Goal: Task Accomplishment & Management: Complete application form

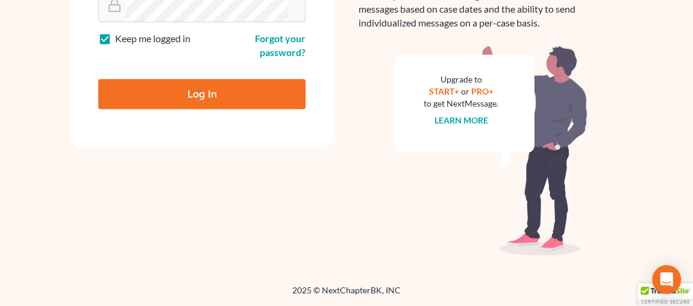
scroll to position [329, 0]
type input "[EMAIL_ADDRESS][DOMAIN_NAME]"
click at [195, 85] on input "Log In" at bounding box center [201, 94] width 207 height 30
type input "Thinking..."
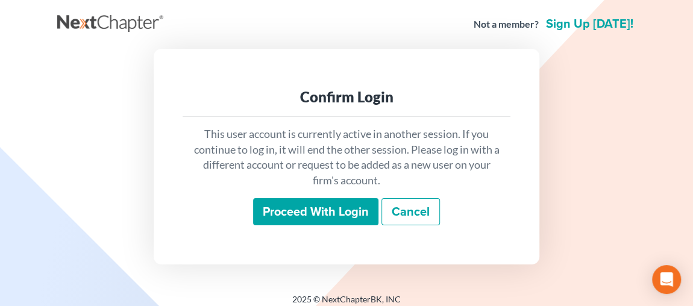
click at [339, 226] on input "Proceed with login" at bounding box center [315, 212] width 125 height 28
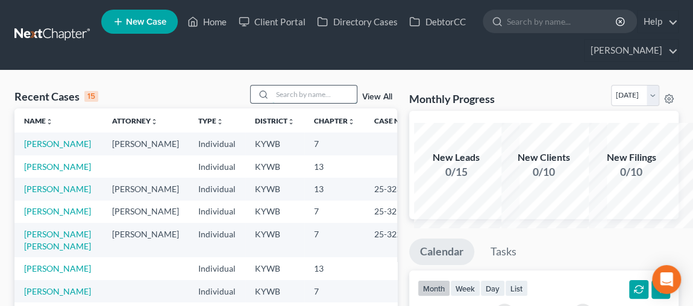
click at [272, 103] on input "search" at bounding box center [314, 94] width 84 height 17
type input "Borman"
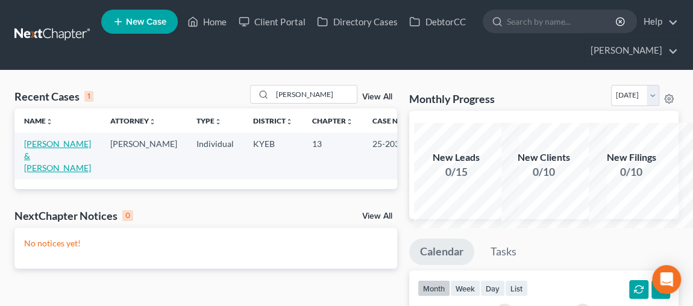
click at [54, 173] on link "Borman, Jerold & Carrie" at bounding box center [57, 156] width 67 height 34
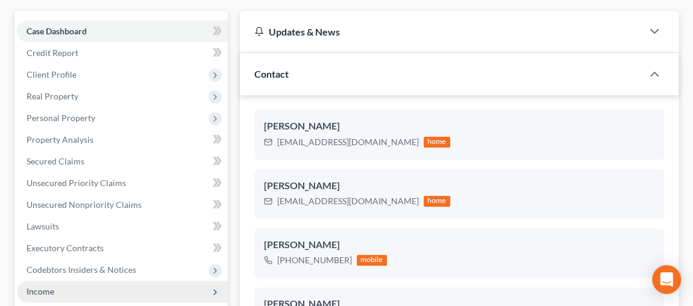
scroll to position [109, 0]
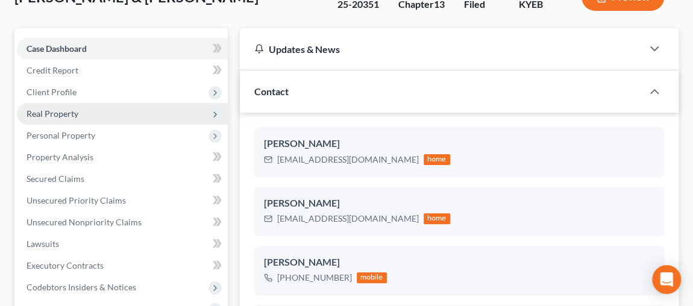
click at [78, 119] on span "Real Property" at bounding box center [53, 114] width 52 height 10
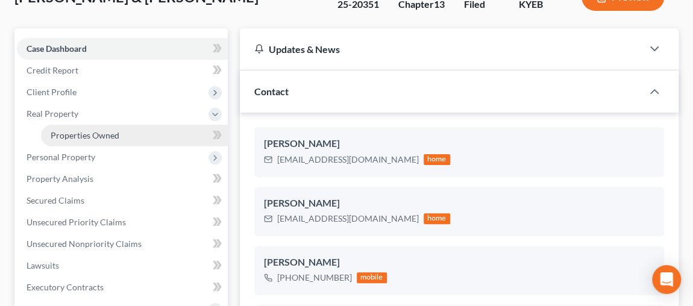
click at [78, 140] on span "Properties Owned" at bounding box center [85, 135] width 69 height 10
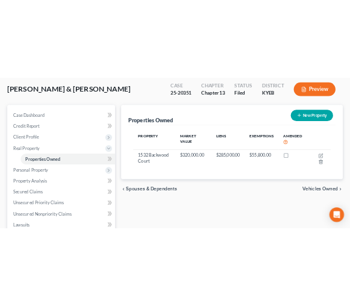
scroll to position [164, 0]
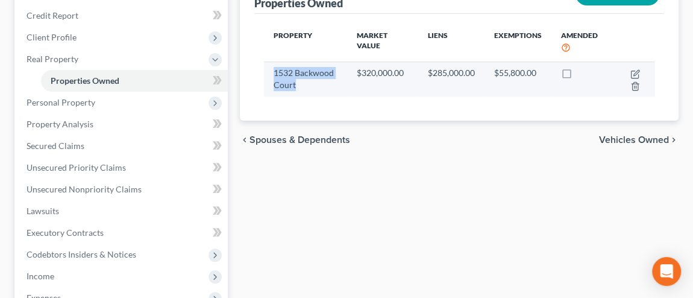
drag, startPoint x: 283, startPoint y: 119, endPoint x: 311, endPoint y: 155, distance: 45.1
click at [311, 96] on td "1532 Backwood Court" at bounding box center [305, 78] width 83 height 35
copy td "1532 Backwood Court"
click at [639, 75] on icon "button" at bounding box center [636, 72] width 5 height 5
select select "18"
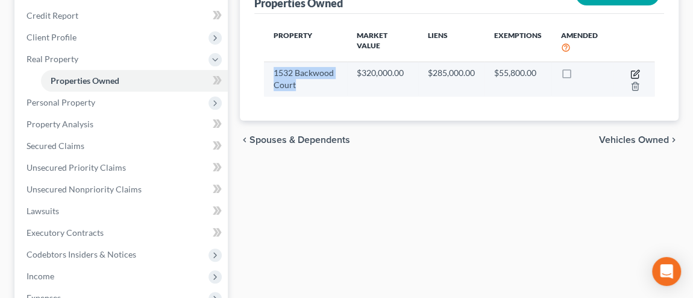
select select "2"
select select "0"
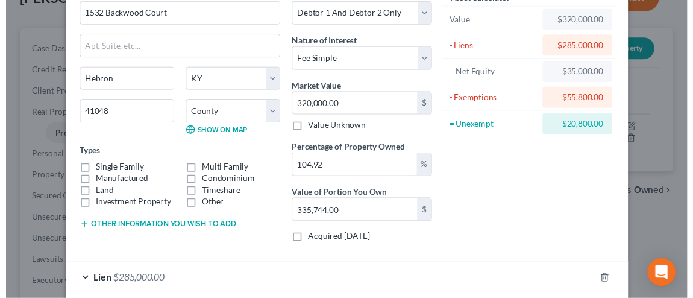
scroll to position [0, 0]
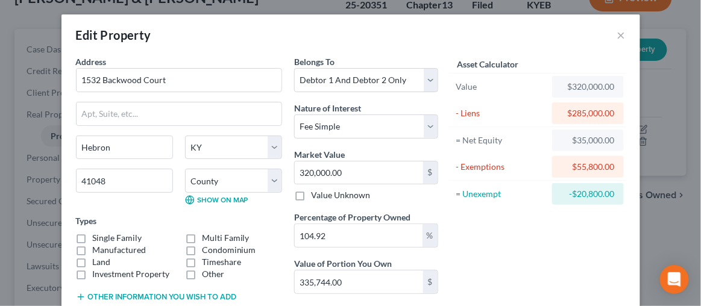
click at [640, 40] on div "Edit Property ×" at bounding box center [350, 34] width 579 height 41
click at [626, 42] on button "×" at bounding box center [621, 35] width 8 height 14
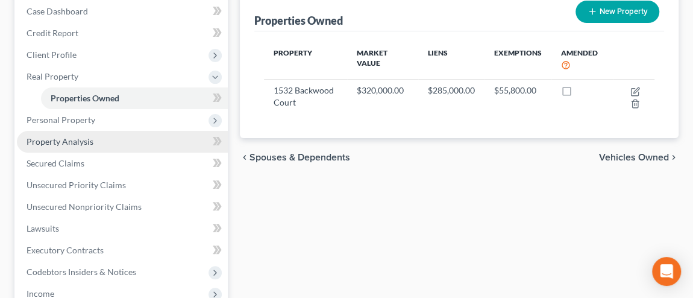
scroll to position [163, 0]
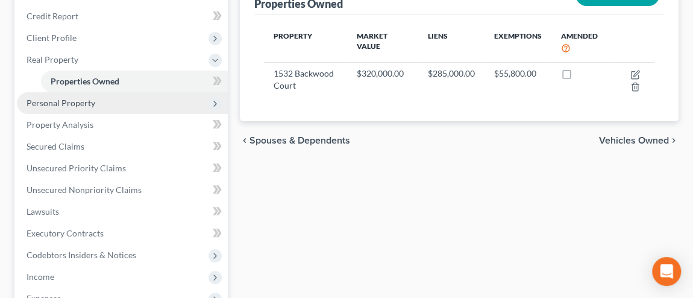
click at [95, 108] on span "Personal Property" at bounding box center [61, 103] width 69 height 10
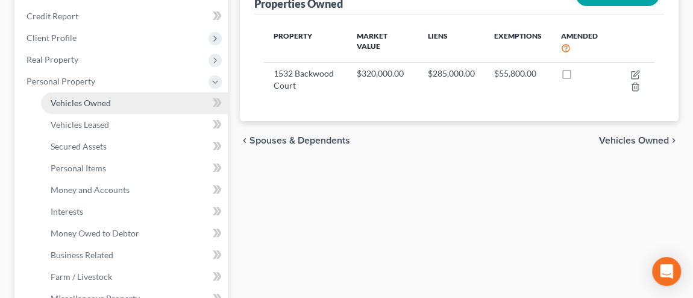
click at [107, 108] on span "Vehicles Owned" at bounding box center [81, 103] width 60 height 10
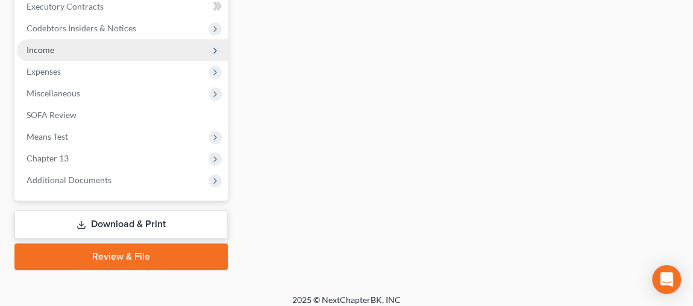
scroll to position [602, 0]
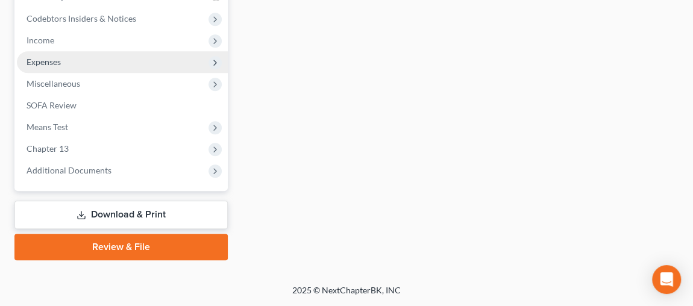
click at [85, 73] on span "Expenses" at bounding box center [122, 62] width 211 height 22
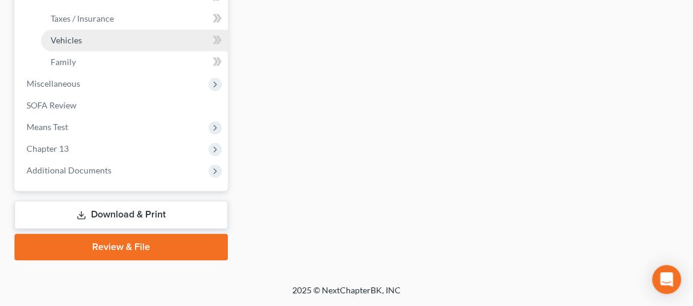
click at [82, 45] on span "Vehicles" at bounding box center [66, 40] width 31 height 10
type input "180.00"
type input "240.00"
type input "160.00"
type input "180.00"
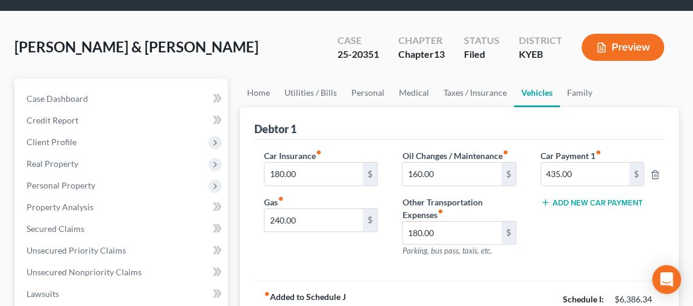
scroll to position [54, 0]
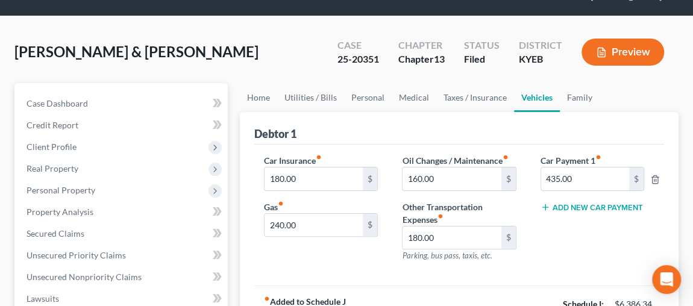
click at [560, 112] on link "Vehicles" at bounding box center [537, 97] width 46 height 29
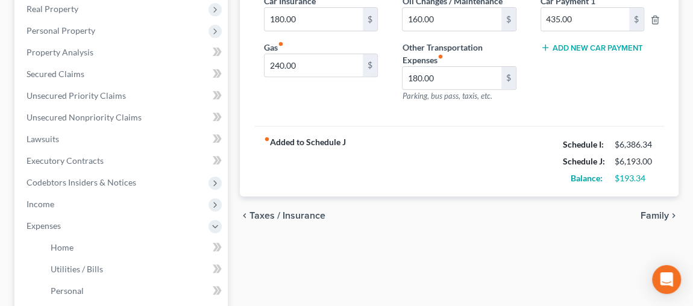
scroll to position [219, 0]
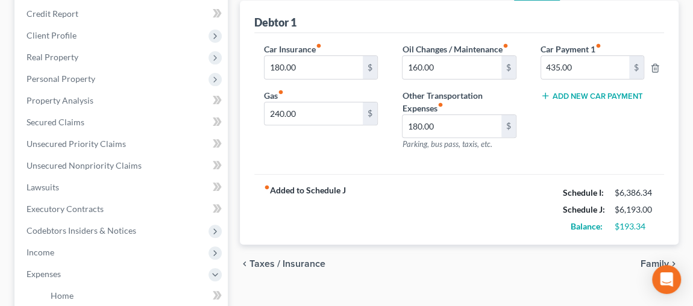
scroll to position [0, 0]
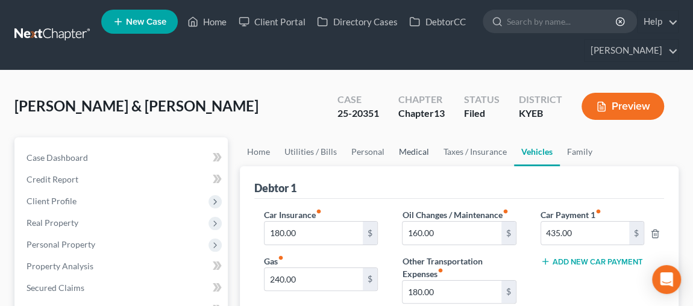
click at [436, 166] on link "Medical" at bounding box center [414, 151] width 45 height 29
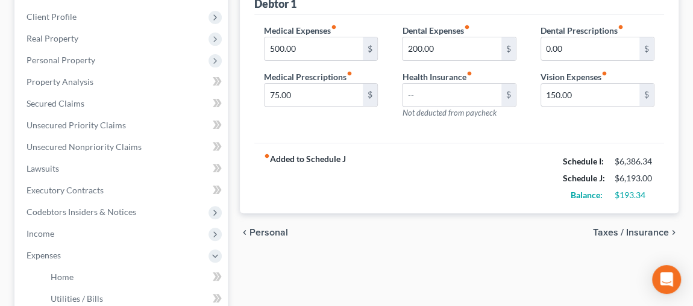
scroll to position [219, 0]
